Goal: Information Seeking & Learning: Learn about a topic

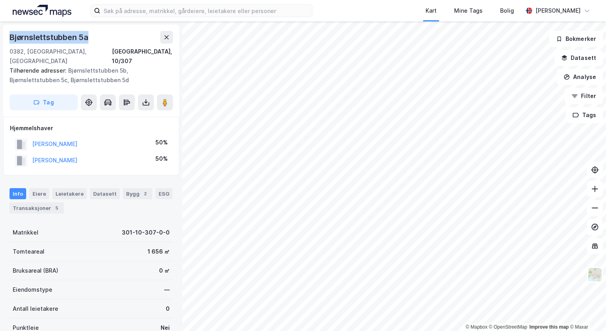
drag, startPoint x: 92, startPoint y: 38, endPoint x: 10, endPoint y: 36, distance: 81.7
click at [10, 36] on div "Bjørnslettstubben 5a" at bounding box center [91, 37] width 163 height 13
copy div "Bjørnslettstubben 5a"
